Goal: Information Seeking & Learning: Compare options

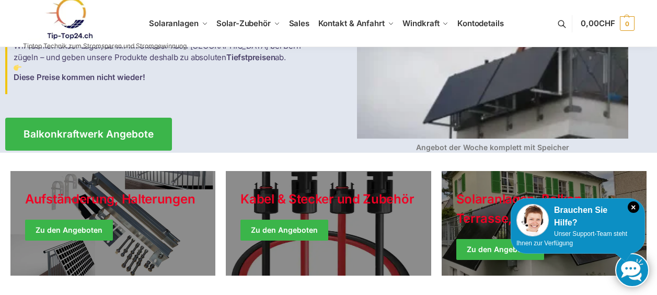
scroll to position [157, 0]
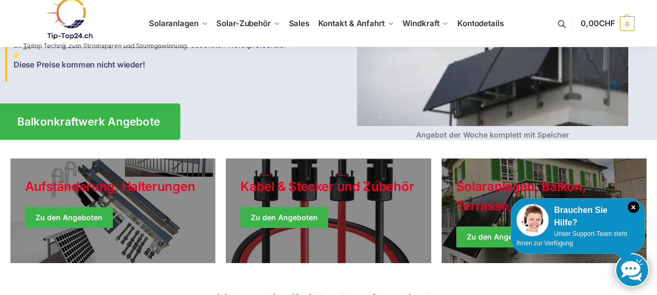
click at [141, 116] on span "Balkonkraftwerk Angebote" at bounding box center [88, 121] width 143 height 11
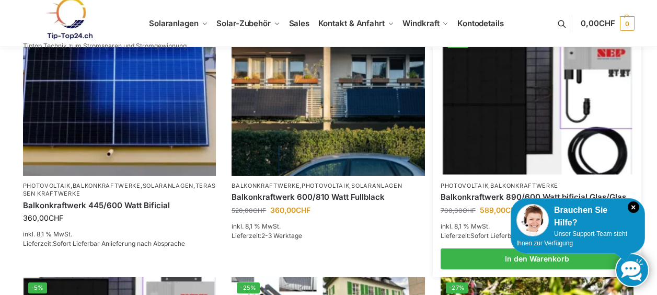
scroll to position [261, 0]
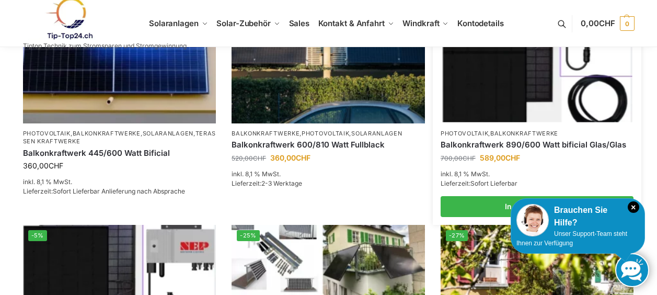
click at [505, 108] on img at bounding box center [537, 51] width 190 height 142
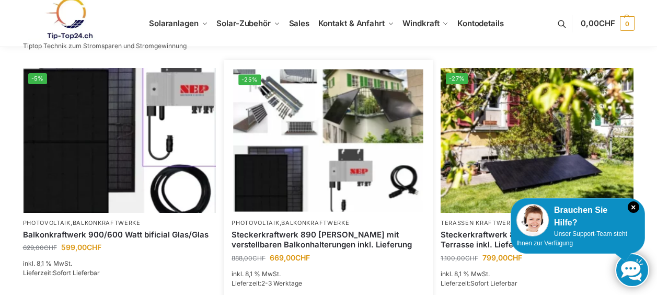
scroll to position [470, 0]
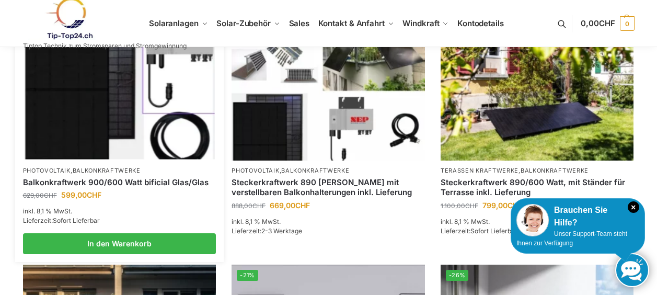
click at [126, 117] on img at bounding box center [120, 88] width 190 height 142
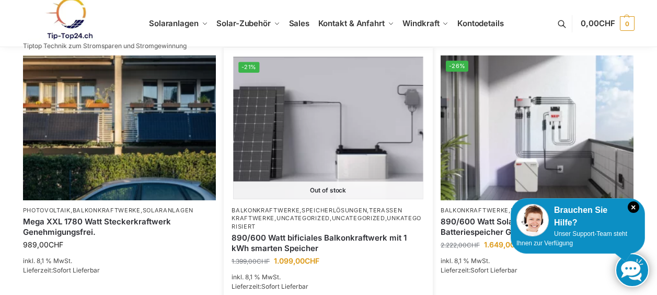
scroll to position [731, 0]
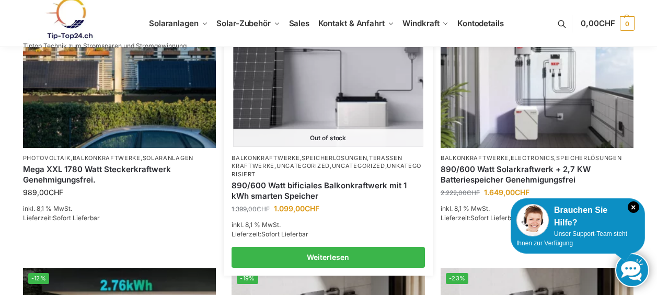
click at [296, 74] on img at bounding box center [328, 75] width 190 height 142
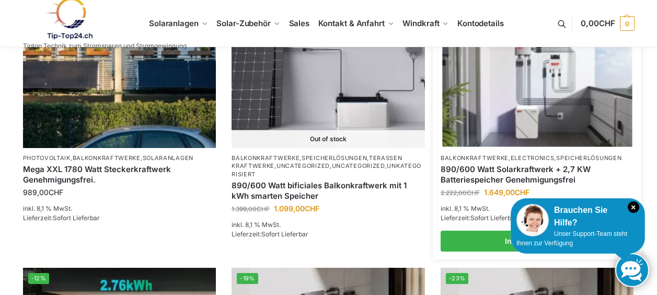
click at [548, 97] on img at bounding box center [537, 75] width 190 height 142
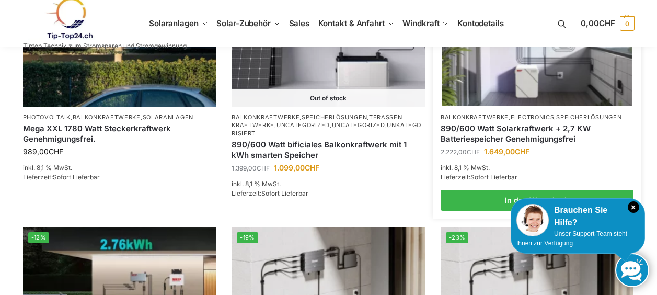
scroll to position [784, 0]
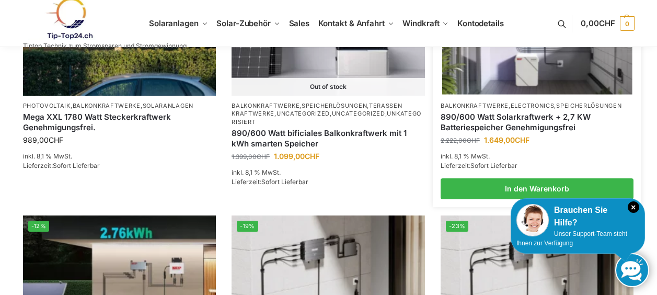
click at [499, 70] on img at bounding box center [537, 23] width 190 height 142
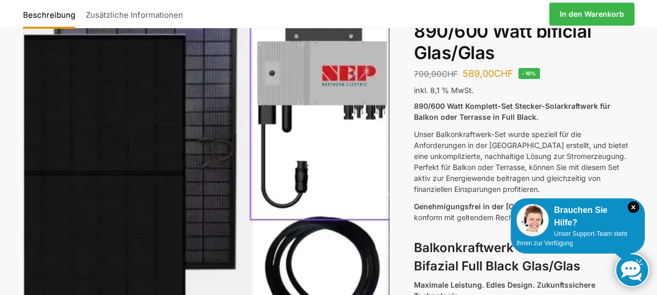
scroll to position [52, 0]
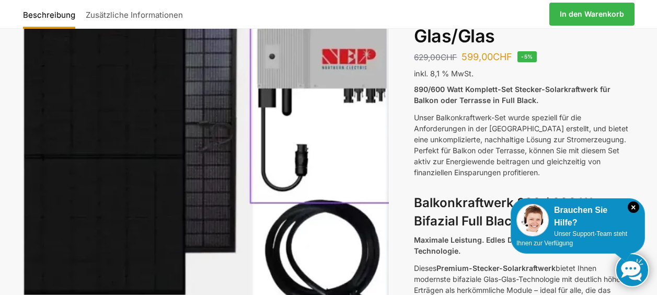
scroll to position [52, 0]
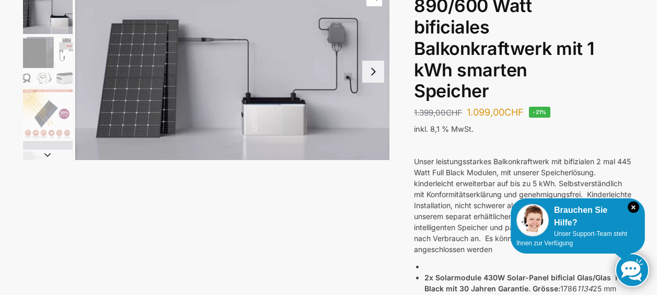
scroll to position [104, 0]
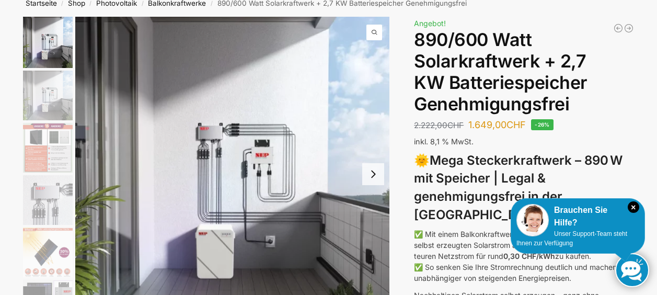
scroll to position [52, 0]
